Goal: Information Seeking & Learning: Find specific fact

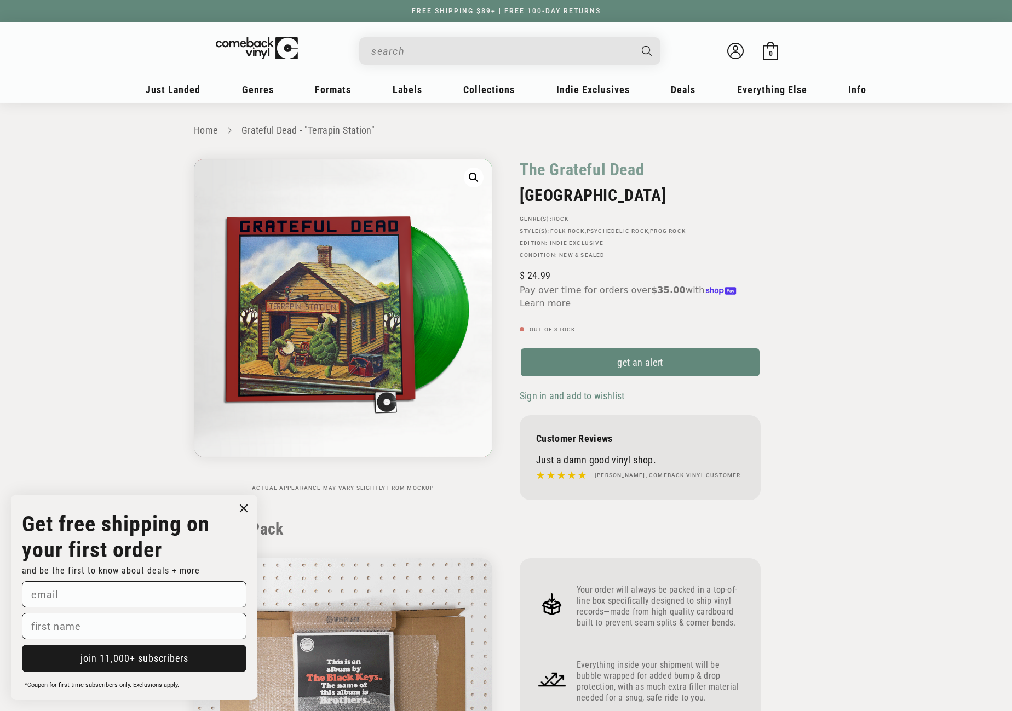
scroll to position [931, 0]
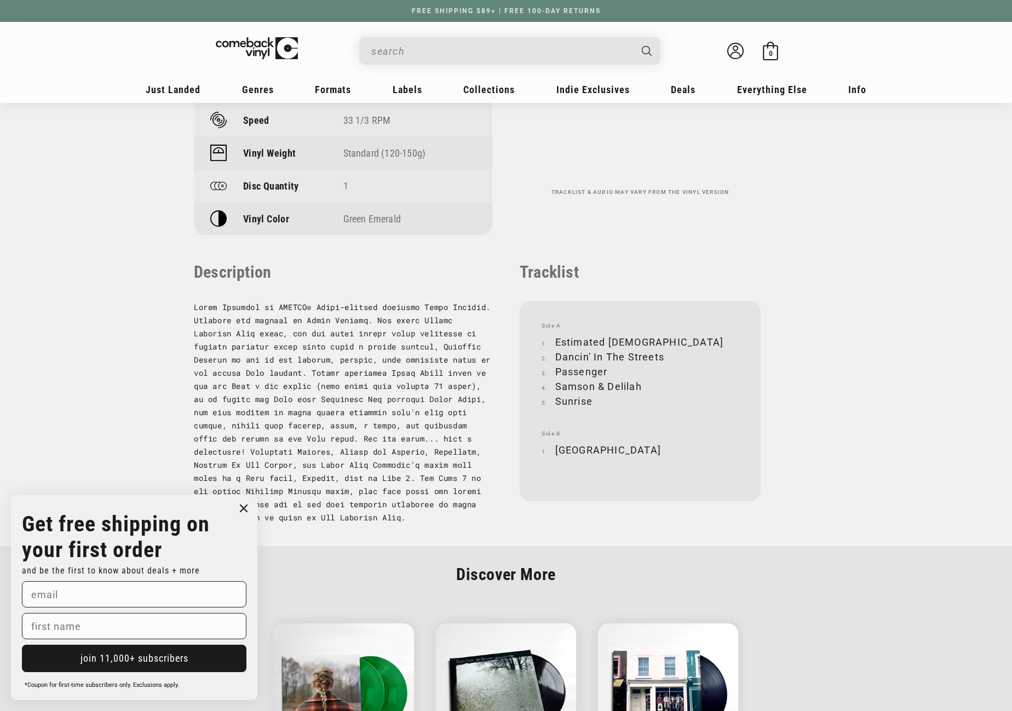
click at [451, 56] on input "When autocomplete results are available use up and down arrows to review and en…" at bounding box center [500, 51] width 259 height 22
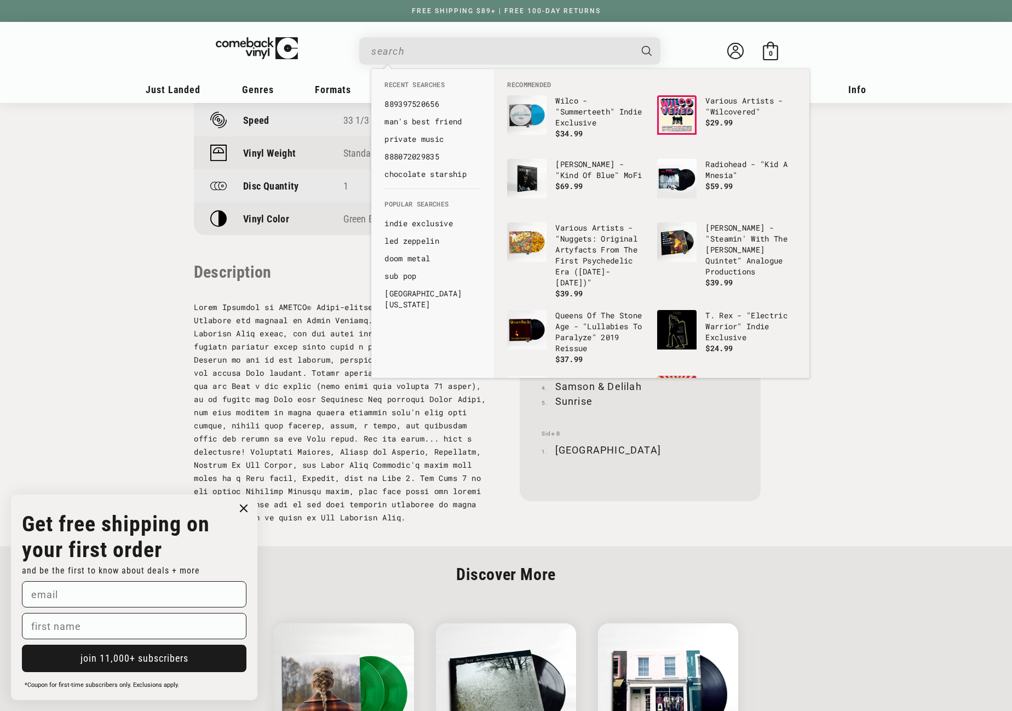
paste input "050087445393"
click at [459, 50] on input "050087445393" at bounding box center [500, 51] width 259 height 22
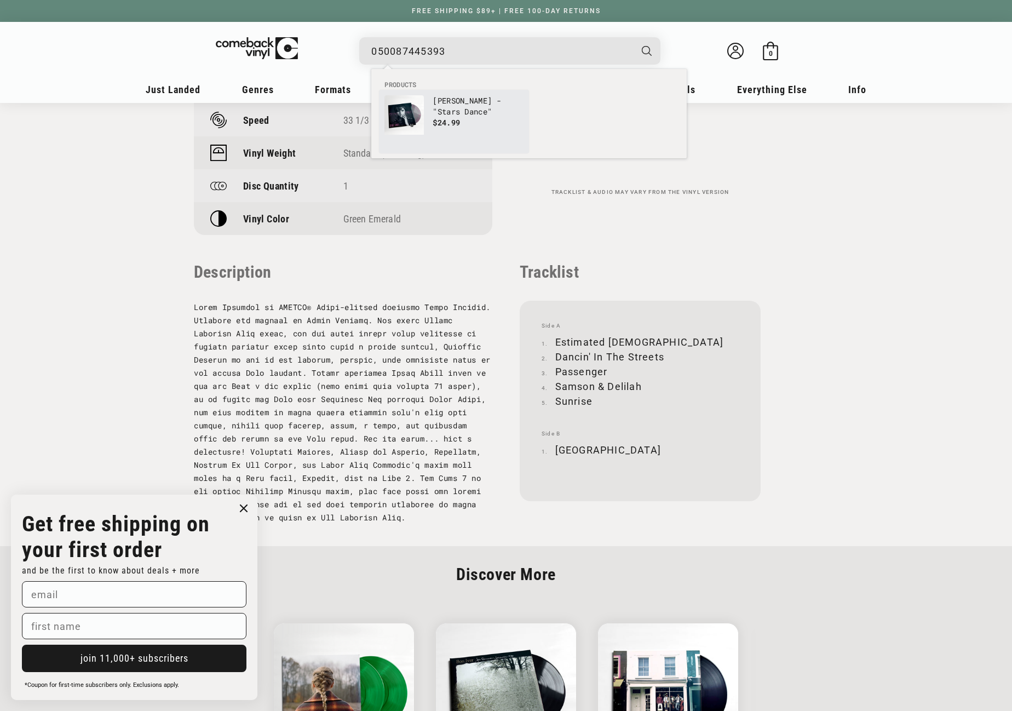
type input "050087445393"
click at [430, 119] on link "Selena Gomez - "Stars Dance" $24.99" at bounding box center [453, 121] width 139 height 53
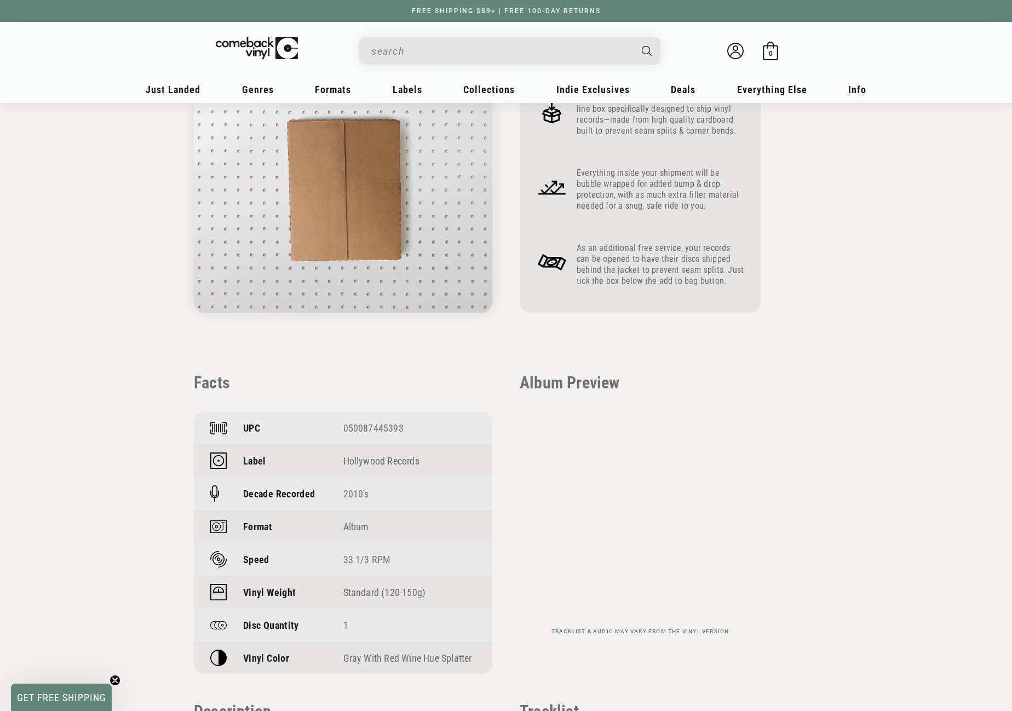
scroll to position [547, 0]
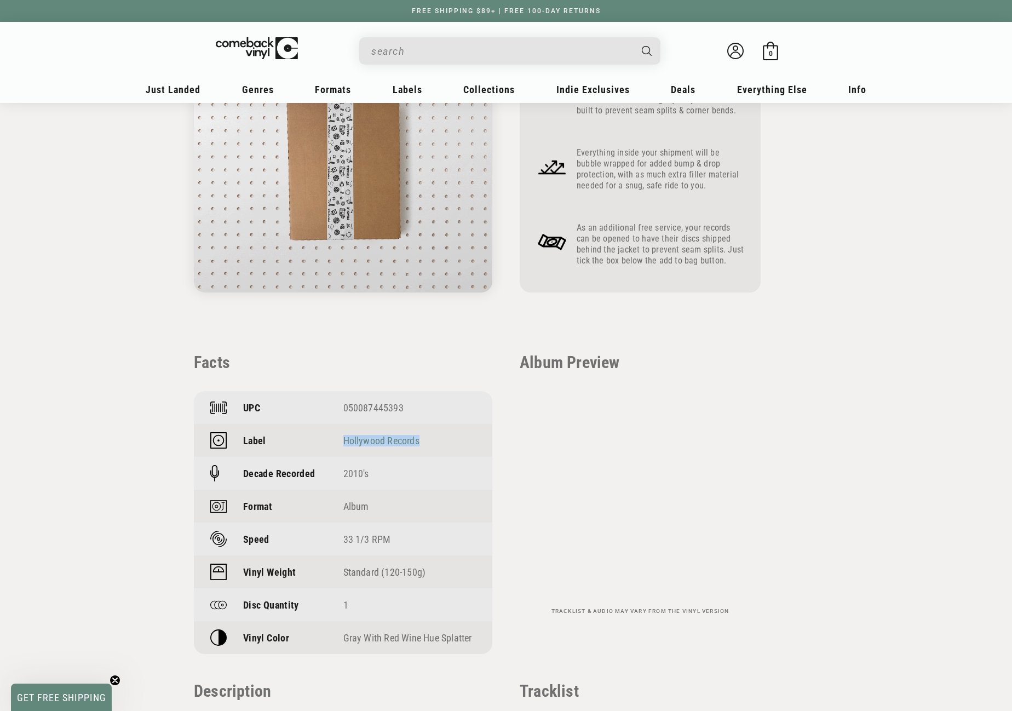
drag, startPoint x: 420, startPoint y: 437, endPoint x: 344, endPoint y: 436, distance: 76.1
click at [344, 436] on div "Hollywood Records" at bounding box center [409, 440] width 133 height 11
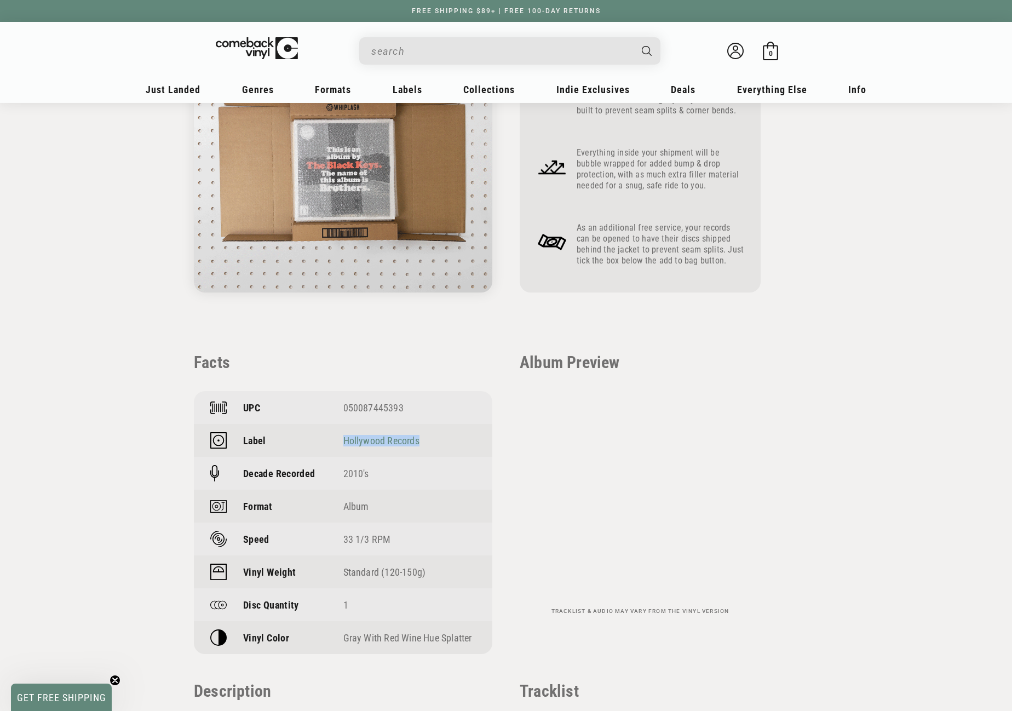
copy link "Hollywood Records"
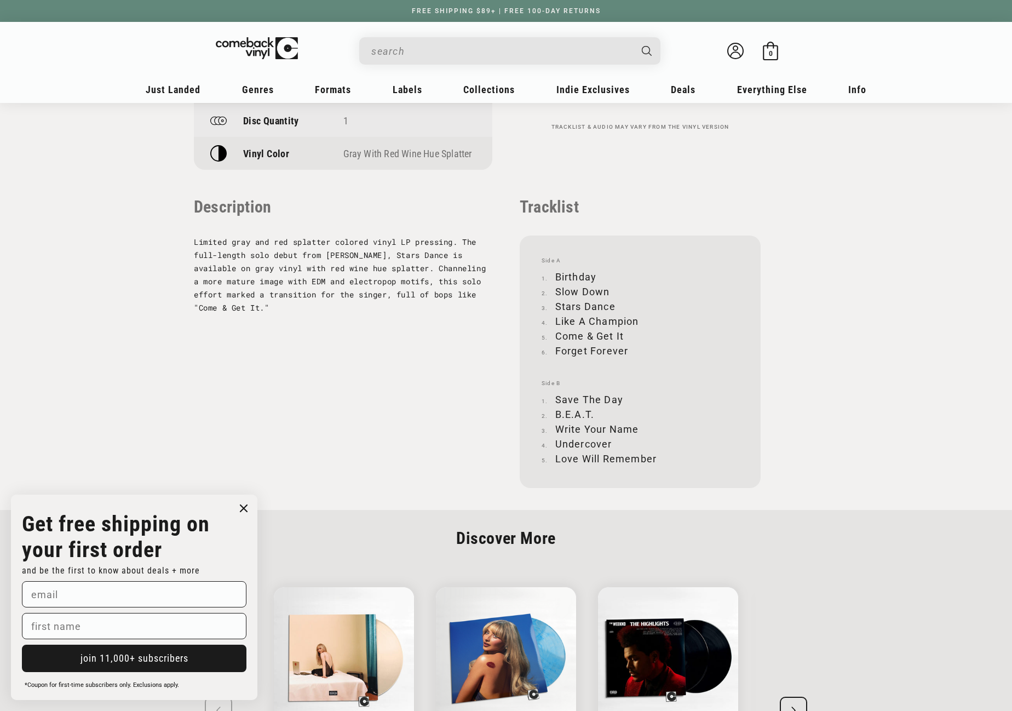
scroll to position [1040, 0]
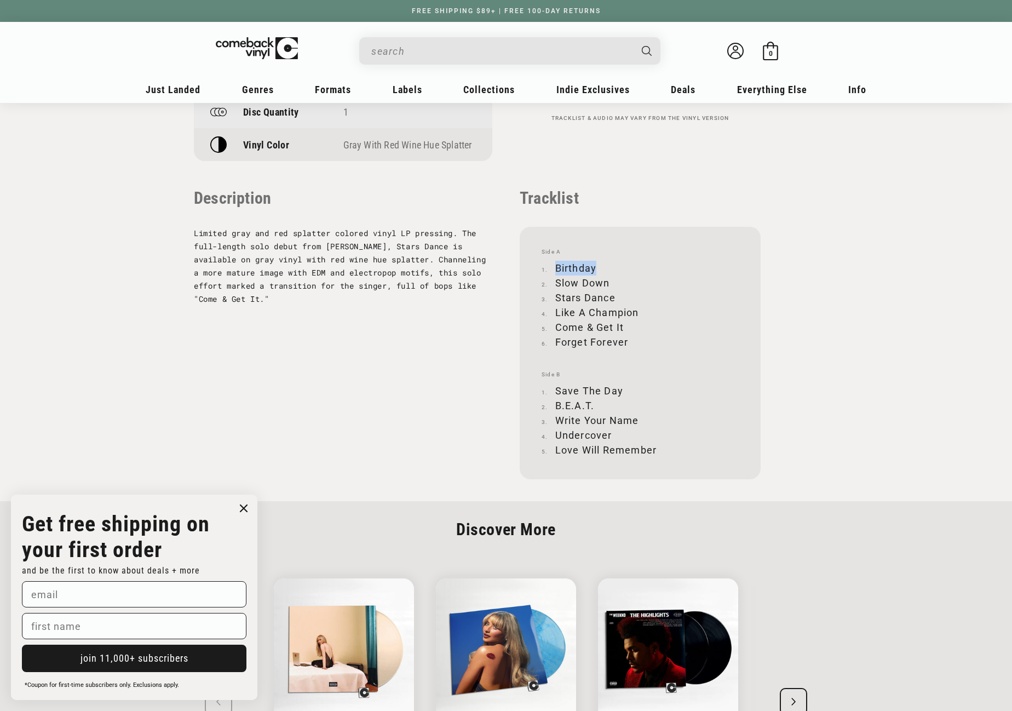
drag, startPoint x: 557, startPoint y: 267, endPoint x: 596, endPoint y: 267, distance: 38.9
click at [596, 267] on li "Birthday" at bounding box center [639, 268] width 197 height 15
copy li "Birthday"
drag, startPoint x: 556, startPoint y: 282, endPoint x: 609, endPoint y: 279, distance: 52.7
click at [609, 279] on li "Slow Down" at bounding box center [639, 282] width 197 height 15
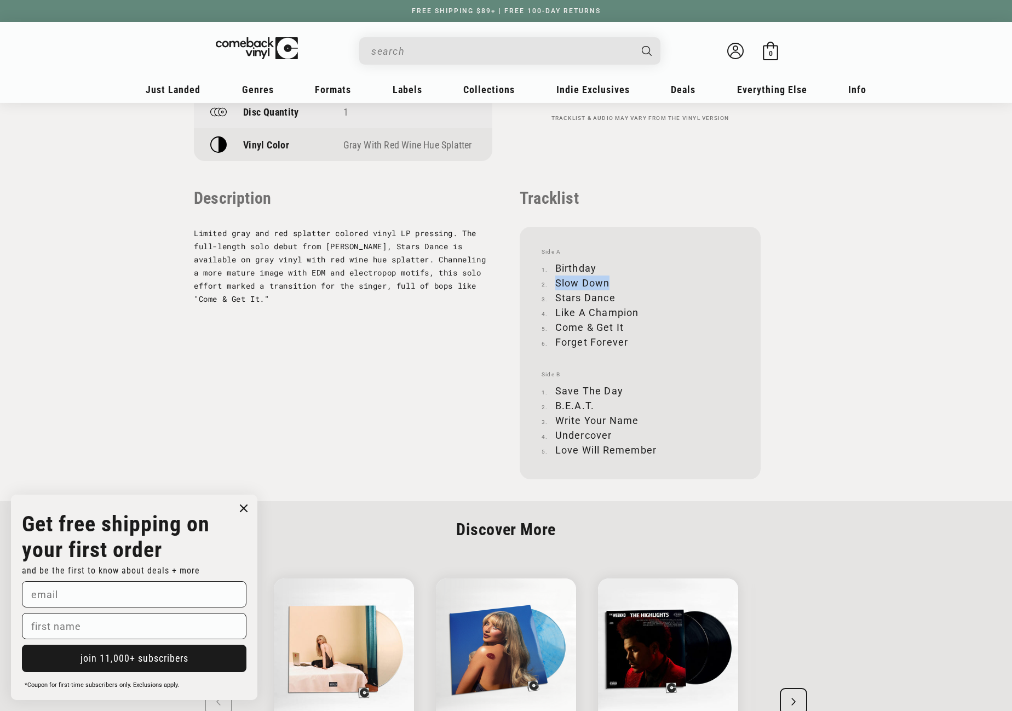
copy li "Slow Down"
drag, startPoint x: 556, startPoint y: 296, endPoint x: 613, endPoint y: 297, distance: 56.9
click at [613, 297] on li "Stars Dance" at bounding box center [639, 297] width 197 height 15
copy li "Stars Dance"
drag, startPoint x: 555, startPoint y: 309, endPoint x: 637, endPoint y: 311, distance: 81.6
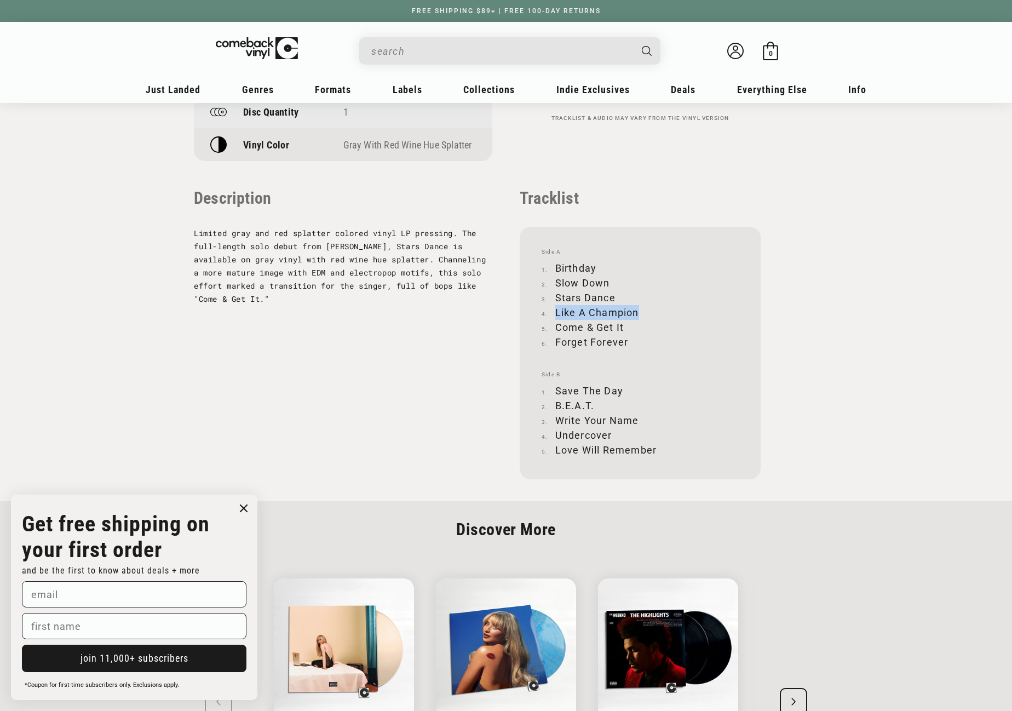
click at [637, 311] on li "Like A Champion" at bounding box center [639, 312] width 197 height 15
copy li "Like A Champion"
drag, startPoint x: 556, startPoint y: 327, endPoint x: 622, endPoint y: 327, distance: 65.7
click at [622, 327] on li "Come & Get It" at bounding box center [639, 327] width 197 height 15
copy li "Come & Get It"
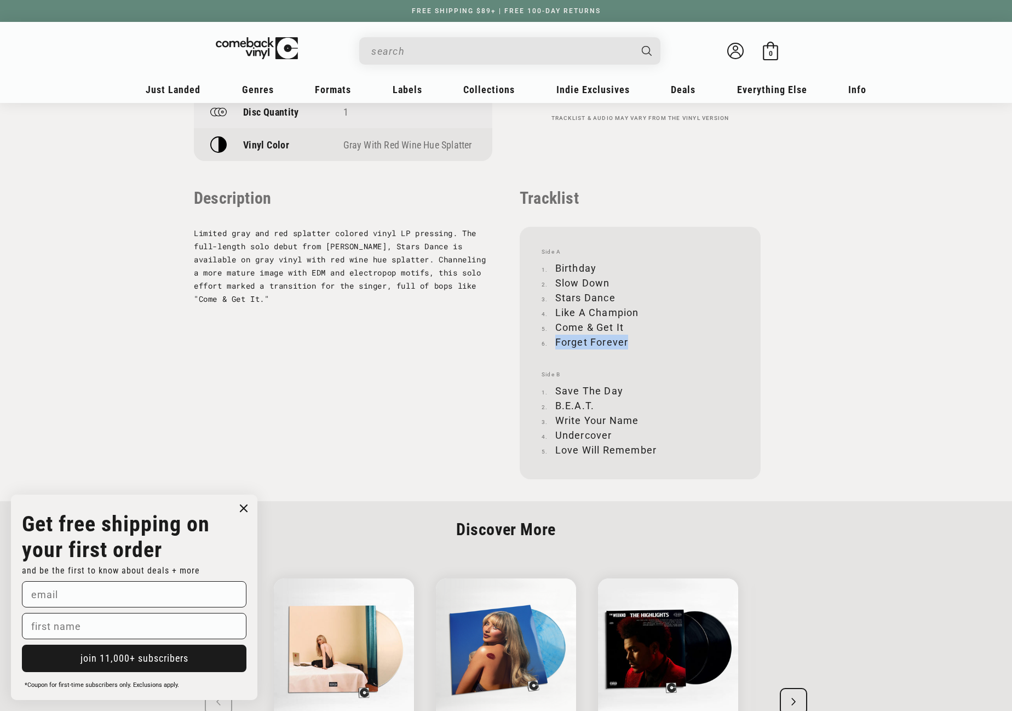
drag, startPoint x: 556, startPoint y: 340, endPoint x: 626, endPoint y: 340, distance: 70.1
click at [626, 340] on li "Forget Forever" at bounding box center [639, 341] width 197 height 15
copy li "Forget Forever"
drag, startPoint x: 556, startPoint y: 390, endPoint x: 621, endPoint y: 389, distance: 64.6
click at [621, 389] on li "Save The Day" at bounding box center [639, 390] width 197 height 15
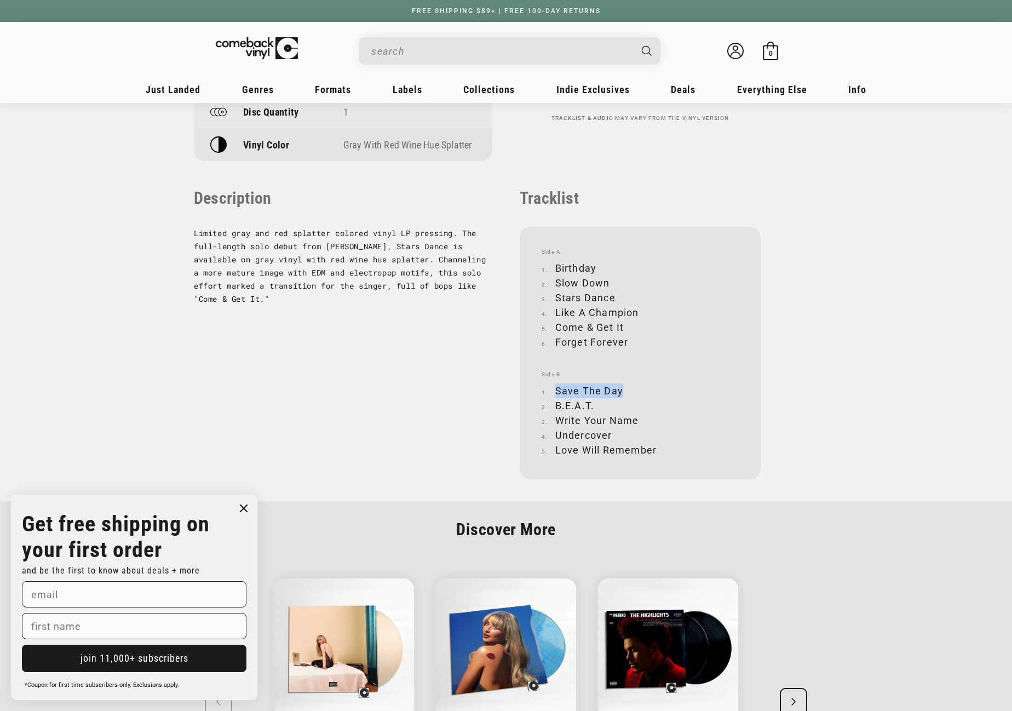
copy li "Save The Day"
drag, startPoint x: 556, startPoint y: 406, endPoint x: 594, endPoint y: 403, distance: 38.4
click at [594, 403] on li "B.E.A.T." at bounding box center [639, 405] width 197 height 15
copy li "B.E.A.T."
drag, startPoint x: 556, startPoint y: 420, endPoint x: 638, endPoint y: 421, distance: 82.7
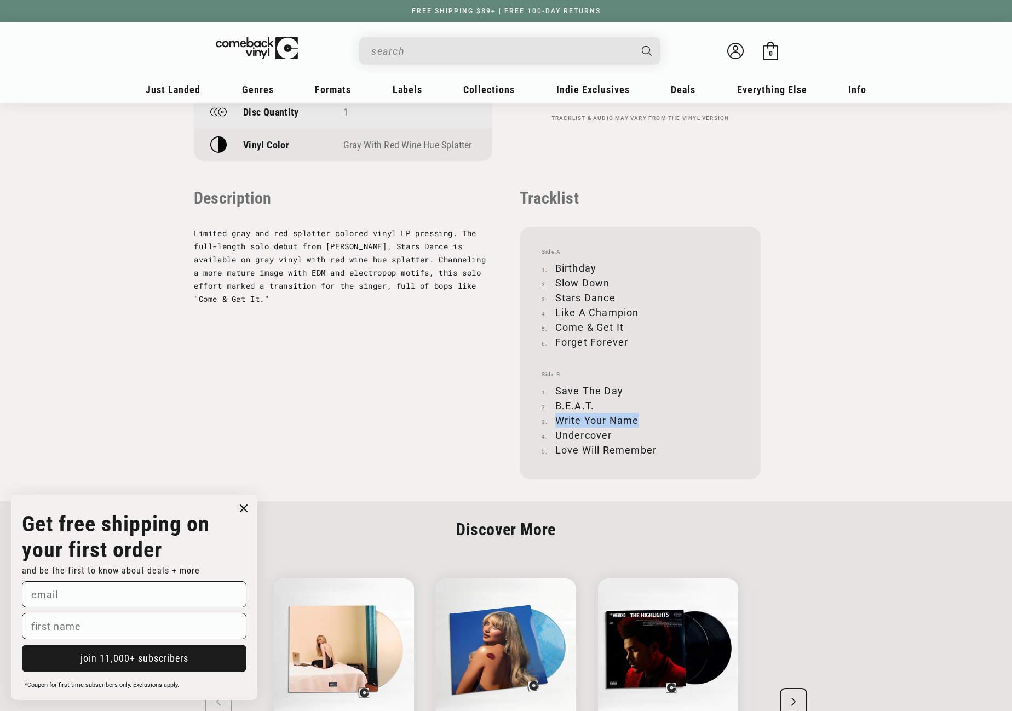
click at [638, 421] on li "Write Your Name" at bounding box center [639, 420] width 197 height 15
copy li "Write Your Name"
drag, startPoint x: 557, startPoint y: 434, endPoint x: 611, endPoint y: 435, distance: 54.2
click at [611, 435] on li "Undercover" at bounding box center [639, 435] width 197 height 15
drag, startPoint x: 556, startPoint y: 448, endPoint x: 656, endPoint y: 451, distance: 100.2
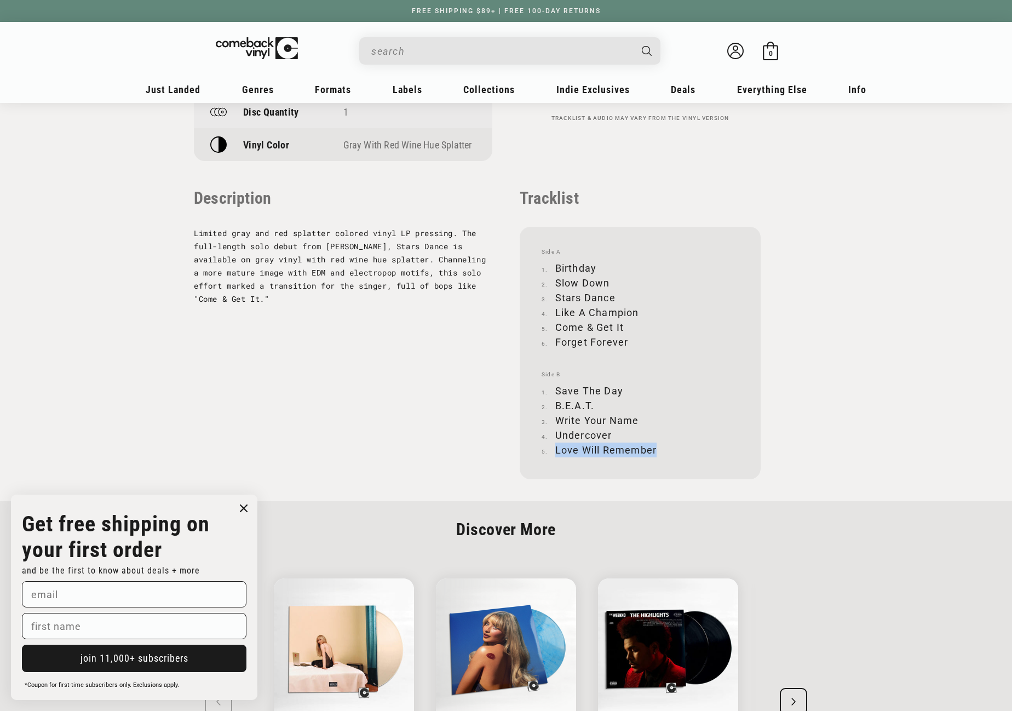
click at [656, 451] on li "Love Will Remember" at bounding box center [639, 449] width 197 height 15
click at [481, 47] on input "When autocomplete results are available use up and down arrows to review and en…" at bounding box center [500, 51] width 259 height 22
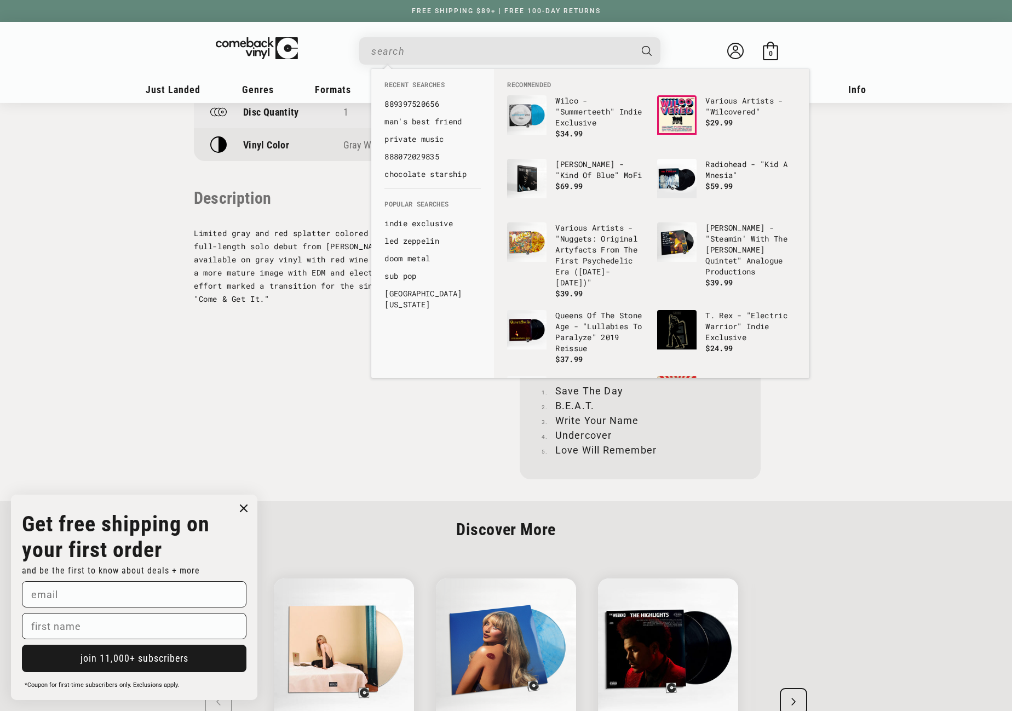
paste input "888072592841"
type input "888072592841"
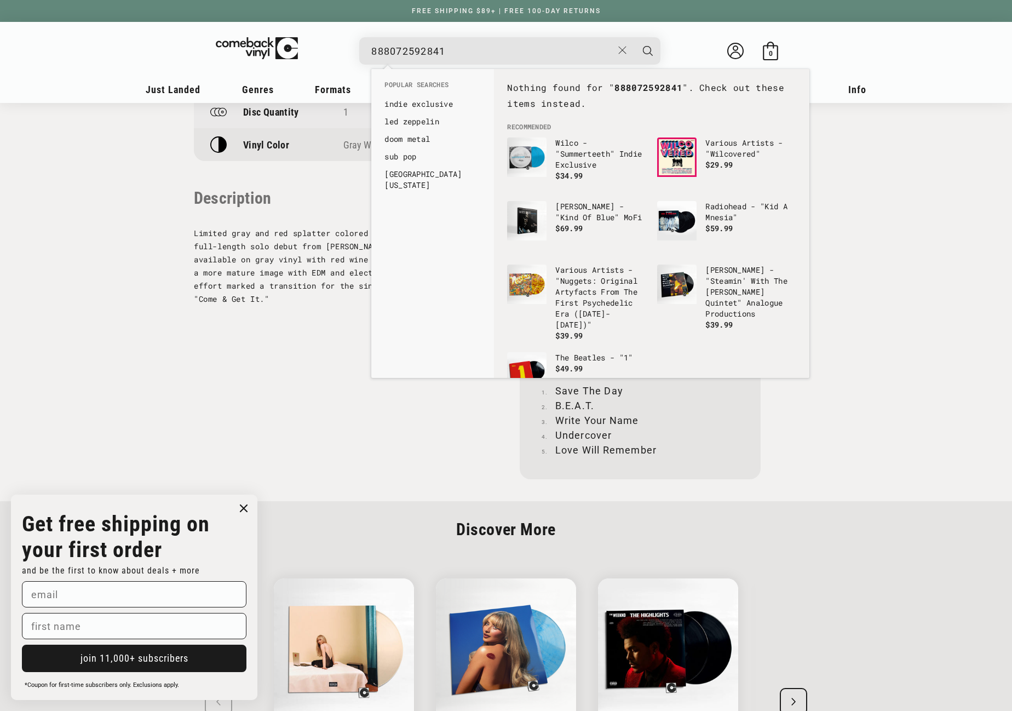
drag, startPoint x: 467, startPoint y: 50, endPoint x: 338, endPoint y: 40, distance: 129.0
click at [338, 40] on details-modal "888072592841 See all results... 0 results 0 results" at bounding box center [510, 50] width 416 height 27
